Goal: Task Accomplishment & Management: Use online tool/utility

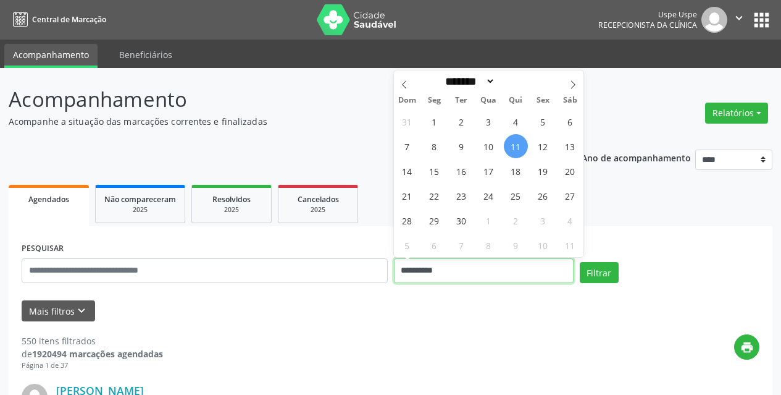
click at [487, 270] on input "**********" at bounding box center [484, 270] width 180 height 25
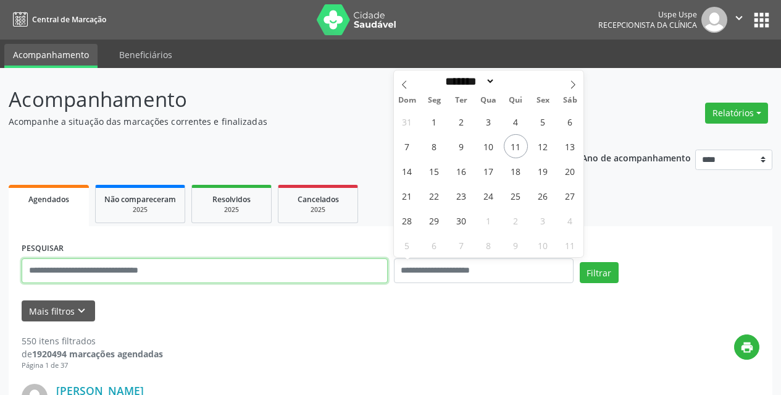
click at [224, 261] on input "text" at bounding box center [205, 270] width 366 height 25
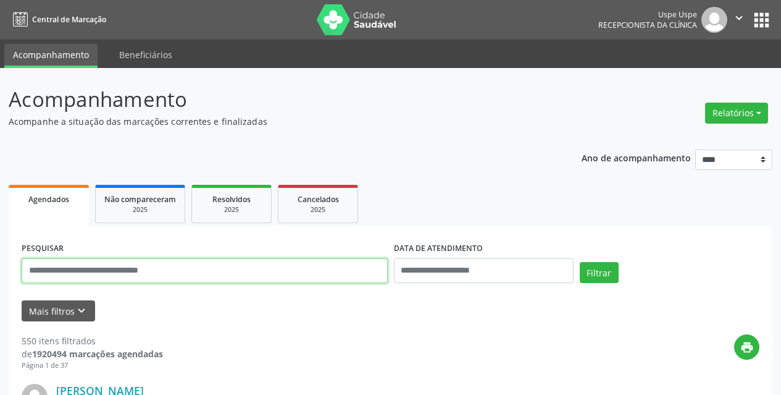
click at [211, 279] on input "text" at bounding box center [205, 270] width 366 height 25
type input "**********"
click at [580, 262] on button "Filtrar" at bounding box center [599, 272] width 39 height 21
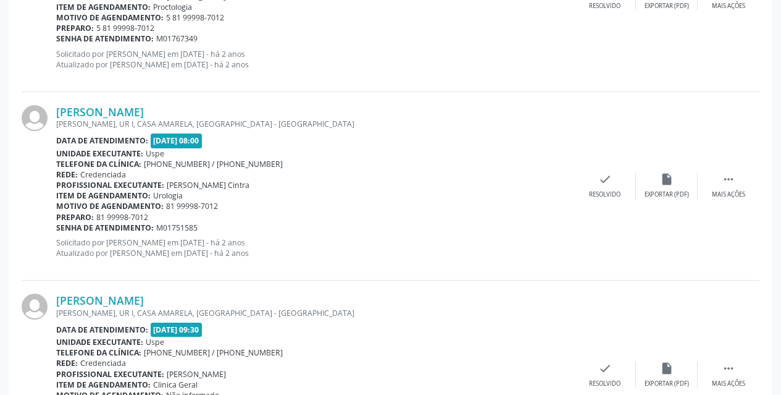
scroll to position [2861, 0]
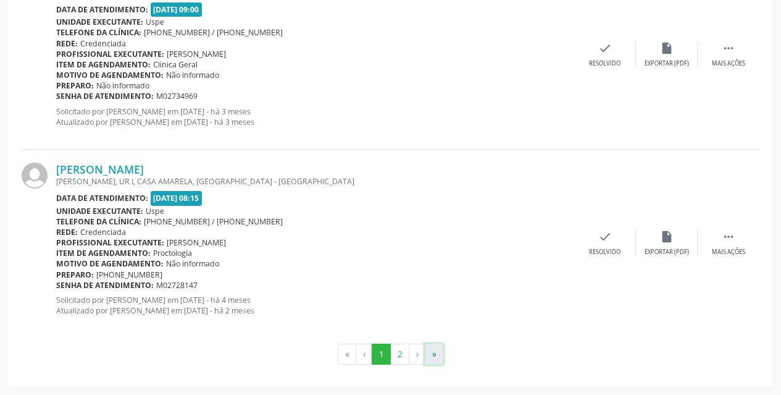
click at [435, 362] on button "»" at bounding box center [434, 353] width 19 height 21
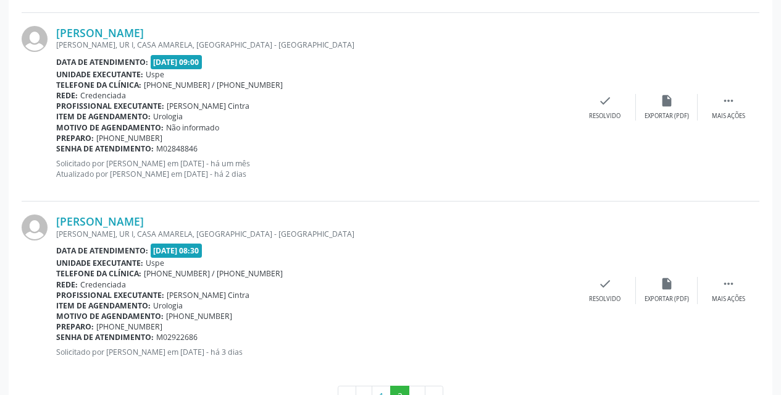
scroll to position [714, 0]
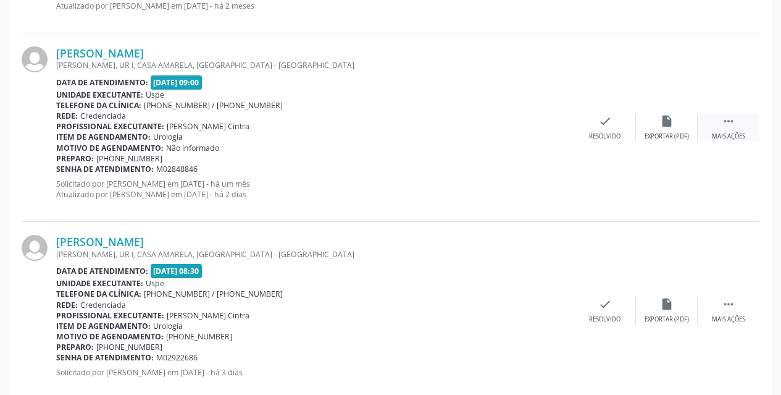
click at [732, 123] on icon "" at bounding box center [729, 121] width 14 height 14
click at [550, 132] on div "Imprimir" at bounding box center [543, 136] width 28 height 9
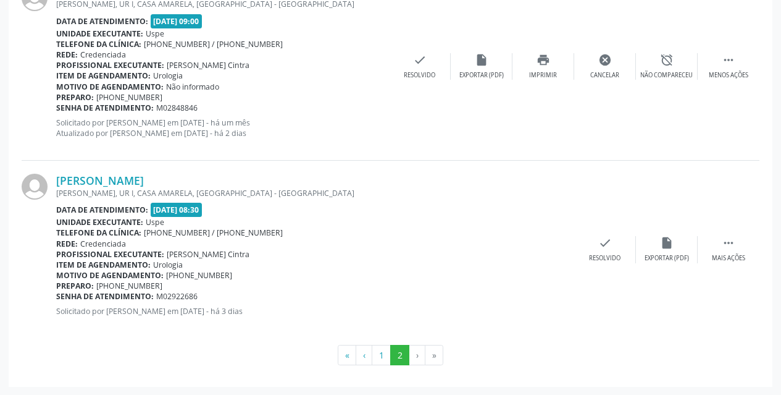
scroll to position [776, 0]
click at [735, 246] on div " Mais ações" at bounding box center [729, 248] width 62 height 27
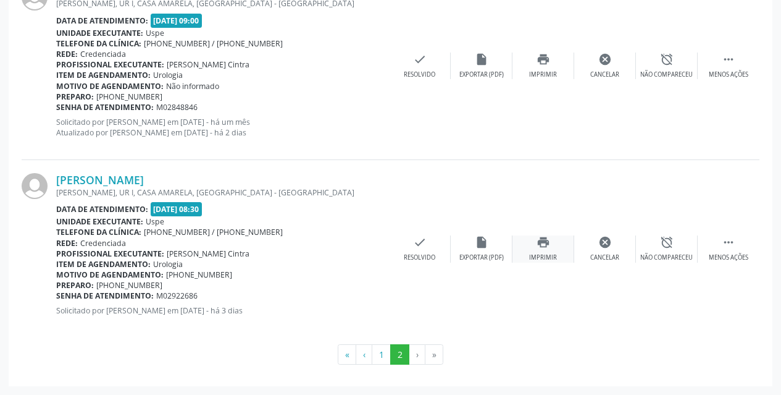
click at [533, 255] on div "Imprimir" at bounding box center [543, 257] width 28 height 9
